Goal: Task Accomplishment & Management: Manage account settings

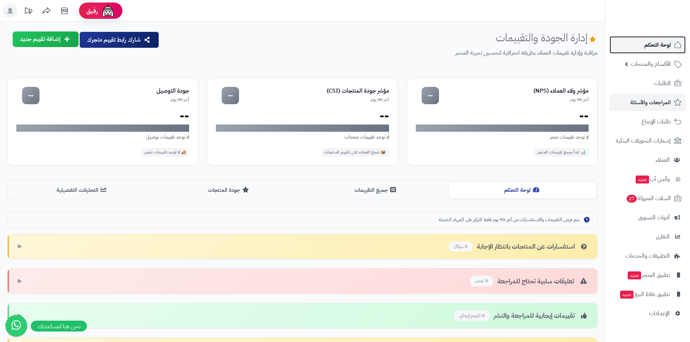
click at [658, 48] on span "لوحة التحكم" at bounding box center [658, 45] width 26 height 10
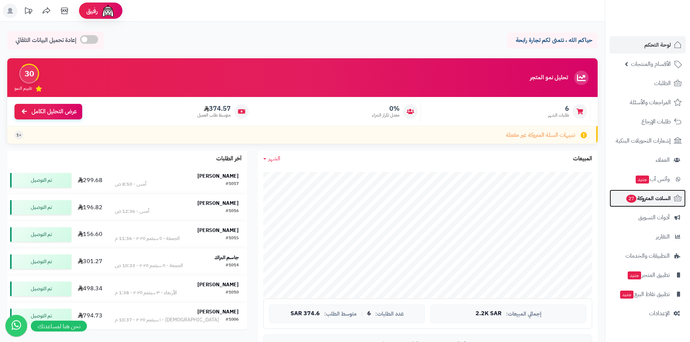
click at [669, 200] on span "السلات المتروكة 27" at bounding box center [648, 199] width 45 height 10
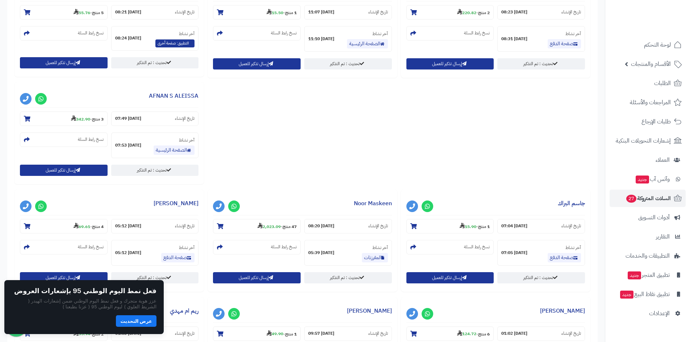
scroll to position [220, 0]
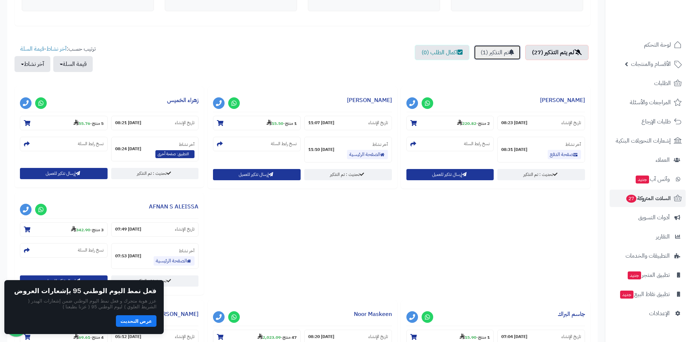
click at [496, 60] on link "تم التذكير (1)" at bounding box center [497, 52] width 47 height 15
